Goal: Transaction & Acquisition: Purchase product/service

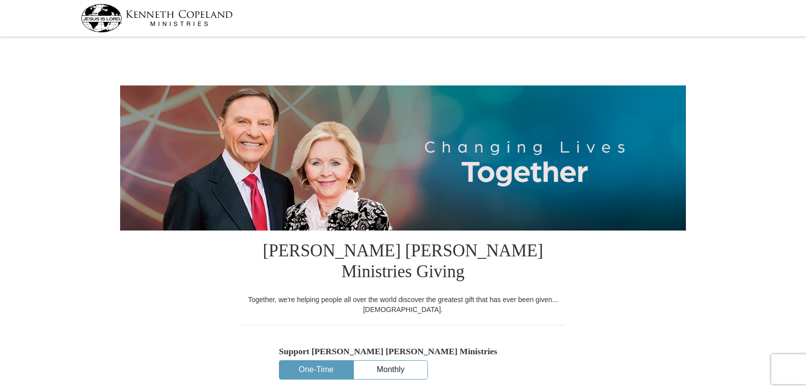
select select "CO"
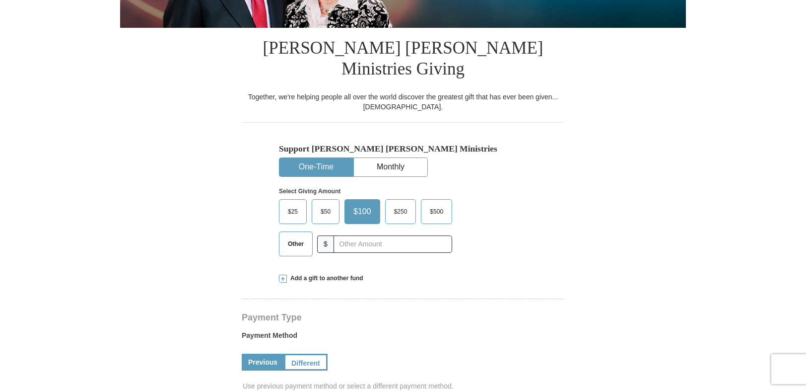
click at [326, 204] on span "$50" at bounding box center [326, 211] width 20 height 15
click at [0, 0] on input "$50" at bounding box center [0, 0] width 0 height 0
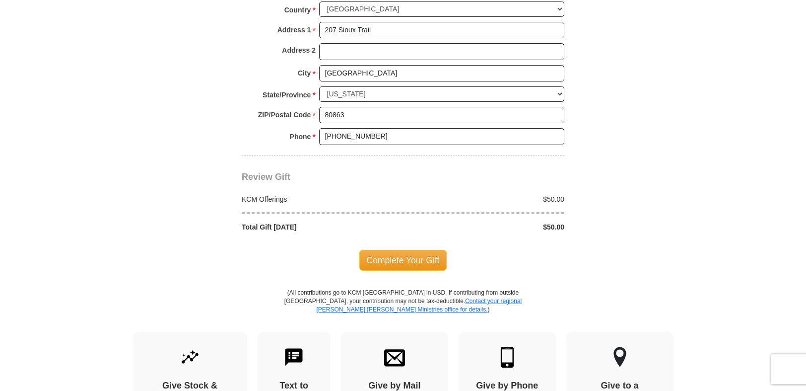
scroll to position [810, 0]
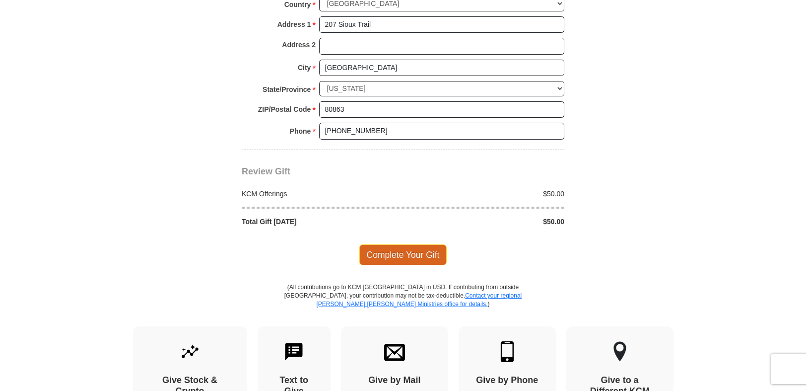
click at [429, 244] on span "Complete Your Gift" at bounding box center [403, 254] width 88 height 21
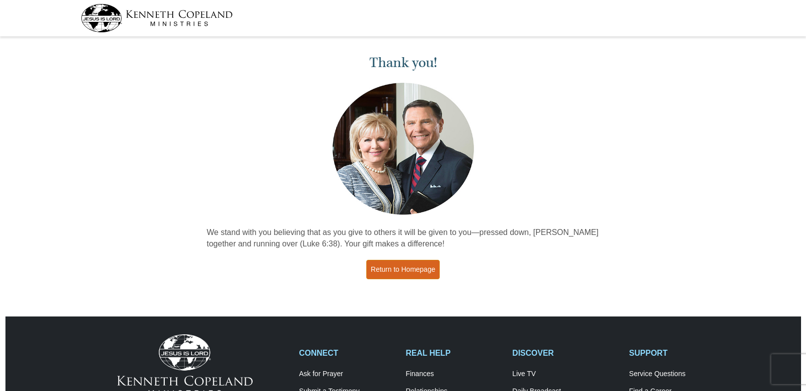
click at [412, 269] on link "Return to Homepage" at bounding box center [402, 269] width 73 height 19
